Goal: Find specific page/section: Find specific page/section

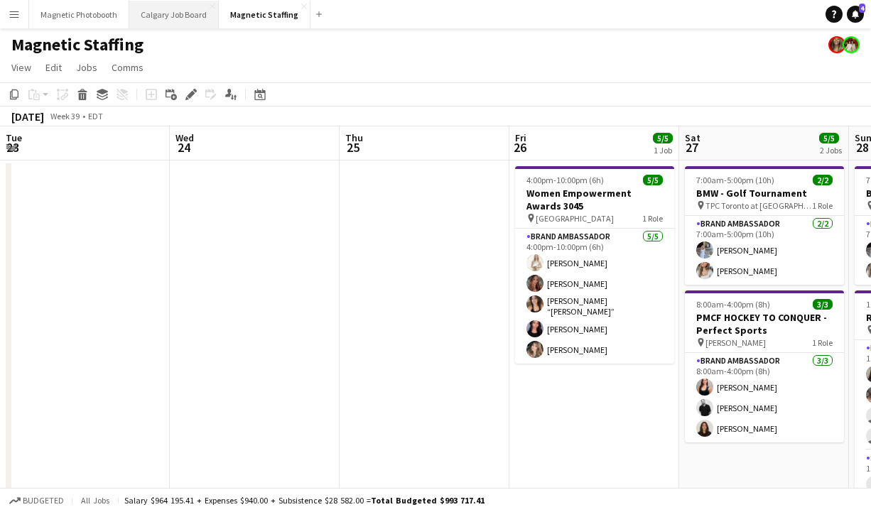
scroll to position [0, 638]
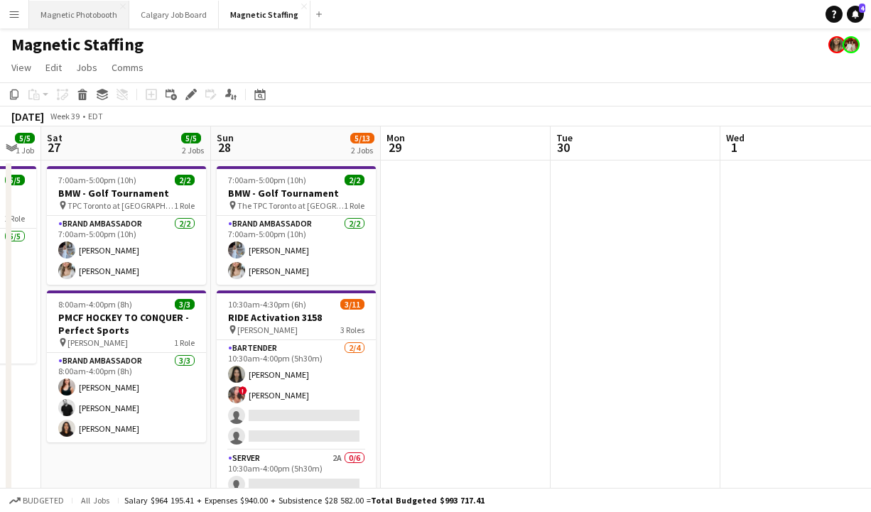
click at [92, 22] on button "Magnetic Photobooth Close" at bounding box center [79, 15] width 100 height 28
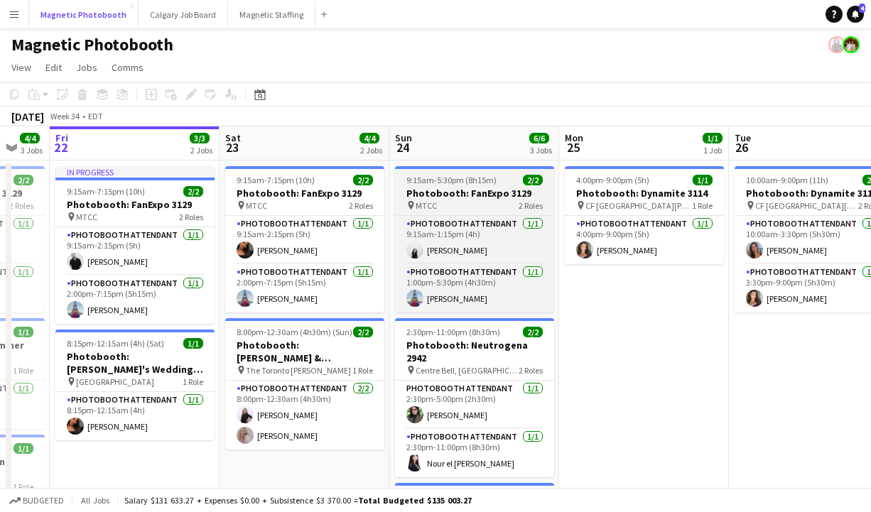
scroll to position [9, 0]
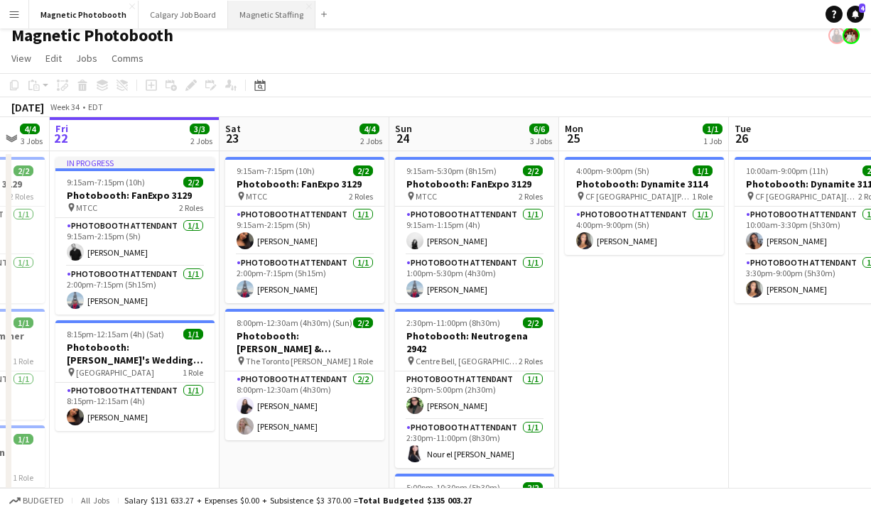
click at [254, 21] on button "Magnetic Staffing Close" at bounding box center [271, 15] width 87 height 28
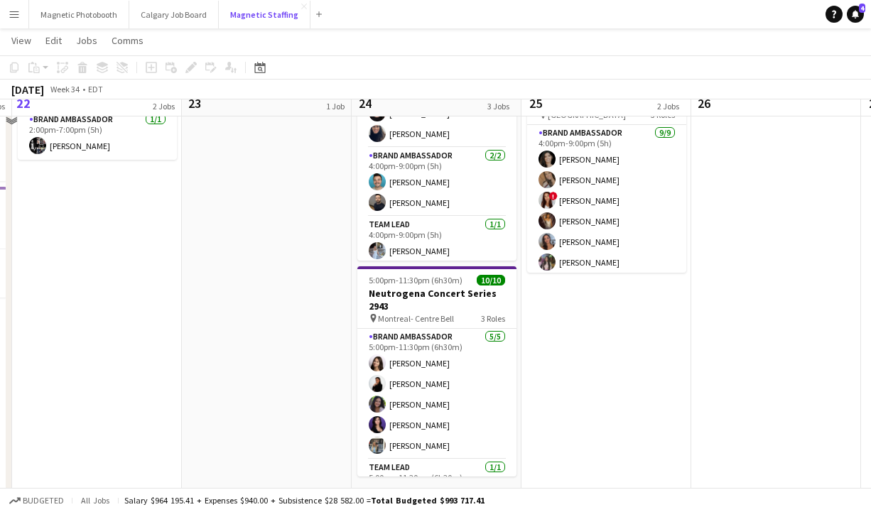
scroll to position [264, 0]
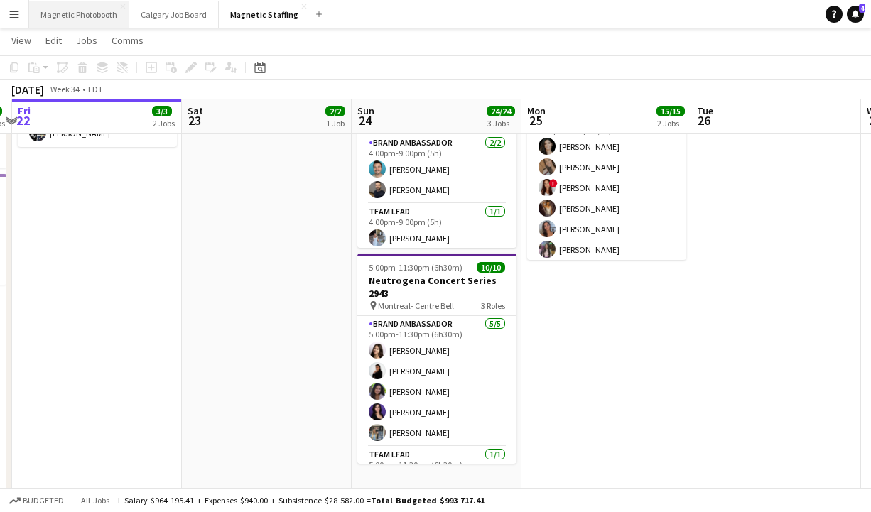
click at [96, 11] on button "Magnetic Photobooth Close" at bounding box center [79, 15] width 100 height 28
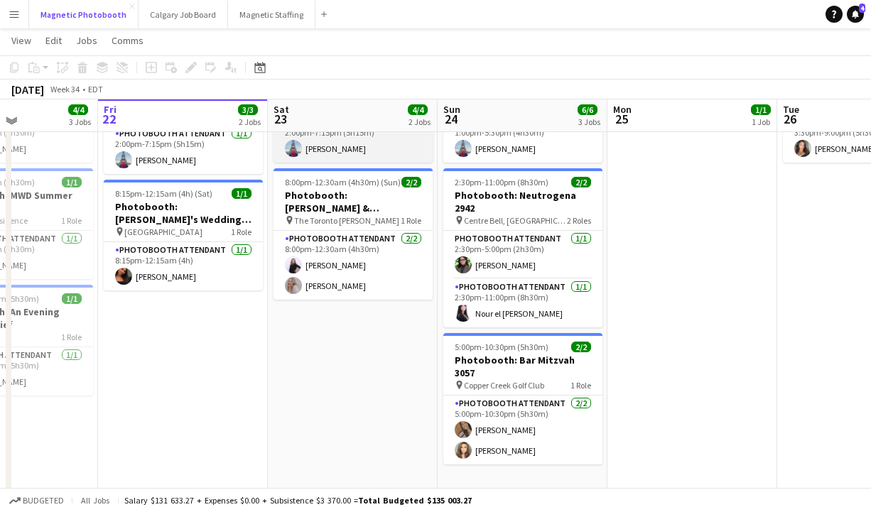
scroll to position [151, 0]
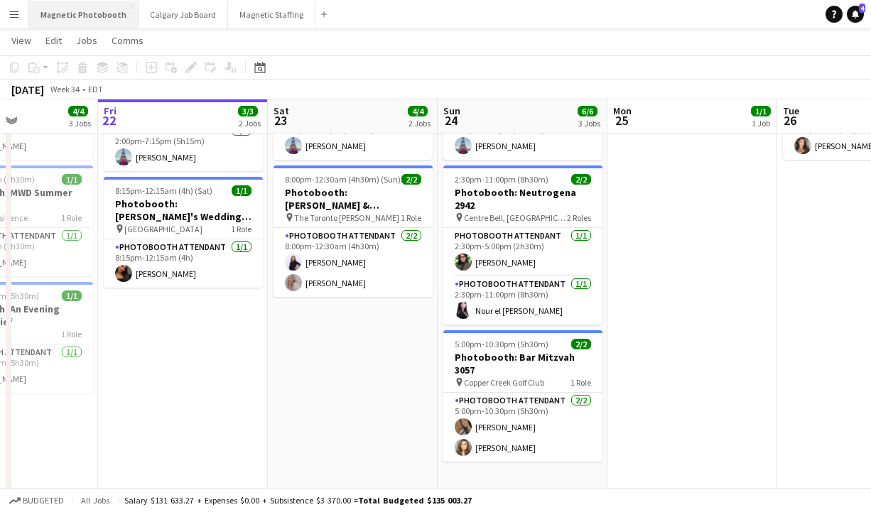
click at [100, 21] on button "Magnetic Photobooth Close" at bounding box center [83, 15] width 109 height 28
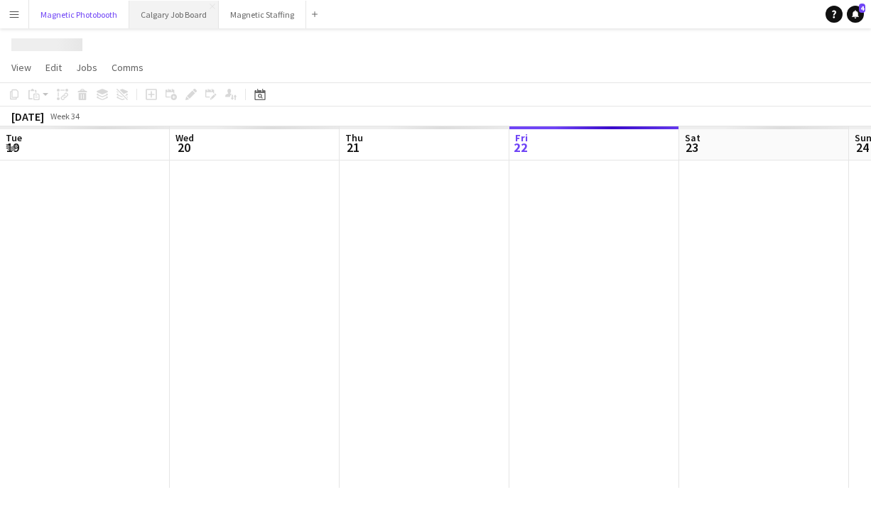
scroll to position [0, 340]
